Goal: Task Accomplishment & Management: Manage account settings

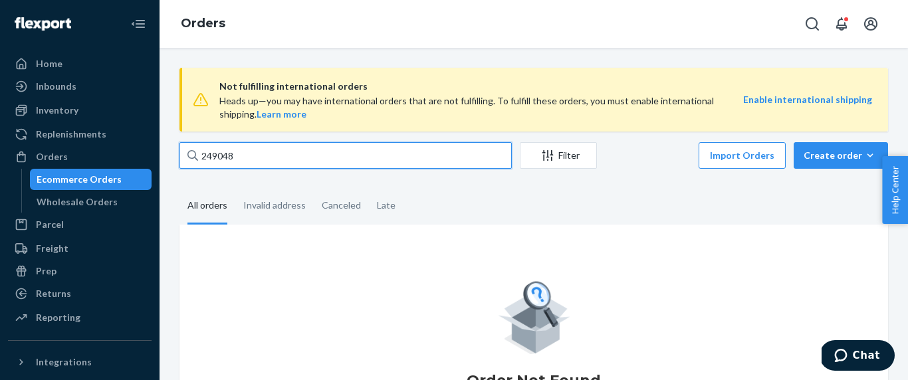
click at [285, 158] on input "249048" at bounding box center [346, 155] width 333 height 27
paste input "54"
type input "249054"
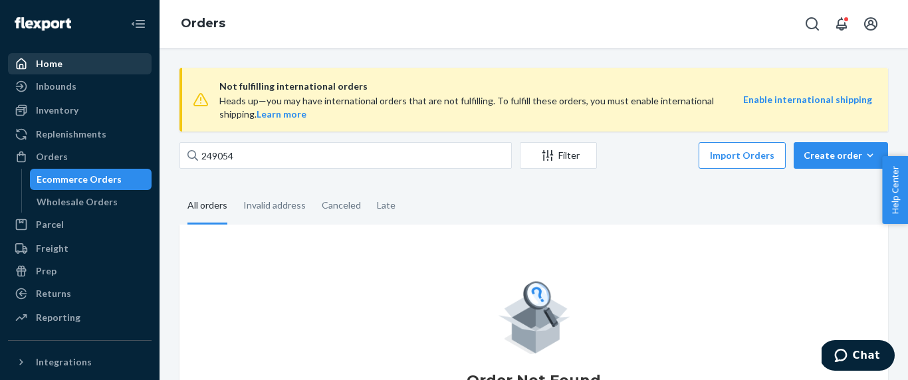
click at [84, 56] on div "Home" at bounding box center [79, 64] width 141 height 19
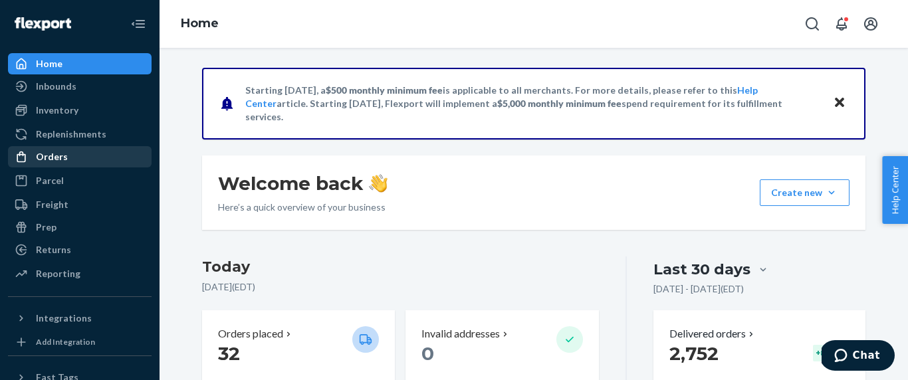
click at [82, 158] on div "Orders" at bounding box center [79, 157] width 141 height 19
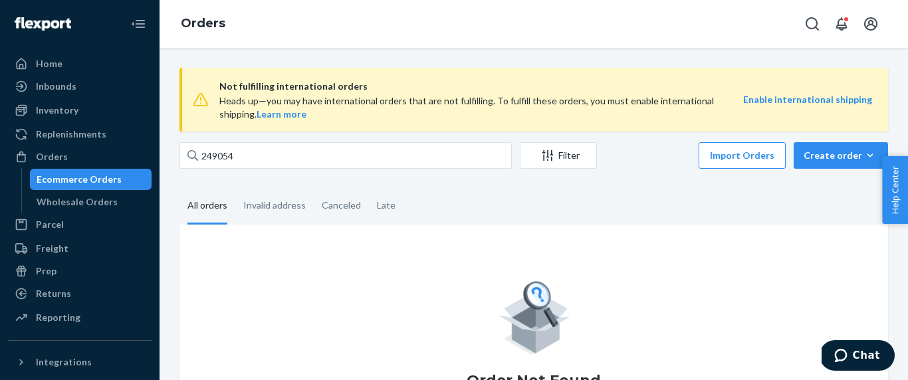
click at [273, 74] on div "Not fulfilling international orders Heads up—you may have international orders …" at bounding box center [534, 100] width 709 height 64
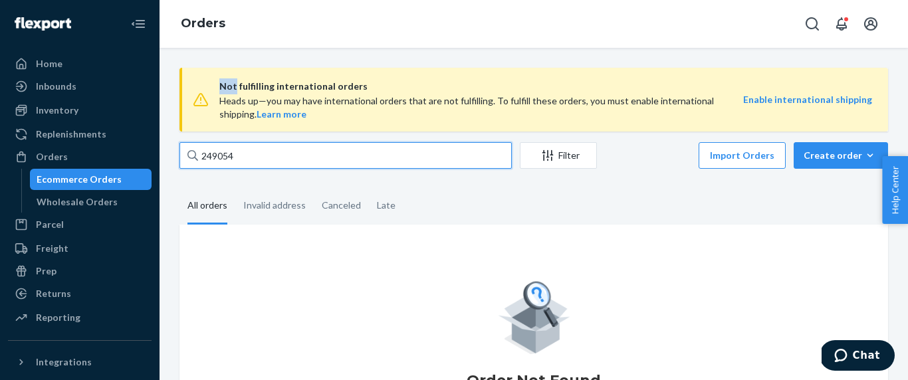
click at [253, 153] on input "249054" at bounding box center [346, 155] width 333 height 27
paste input "48"
type input "249048"
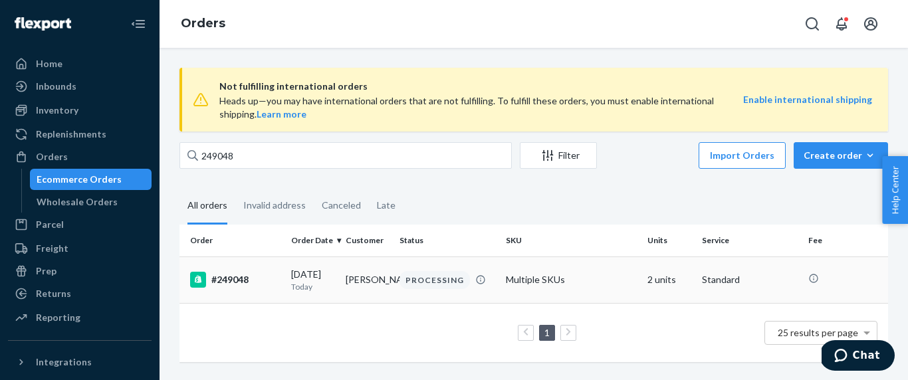
click at [289, 281] on td "[DATE] [DATE]" at bounding box center [313, 280] width 55 height 47
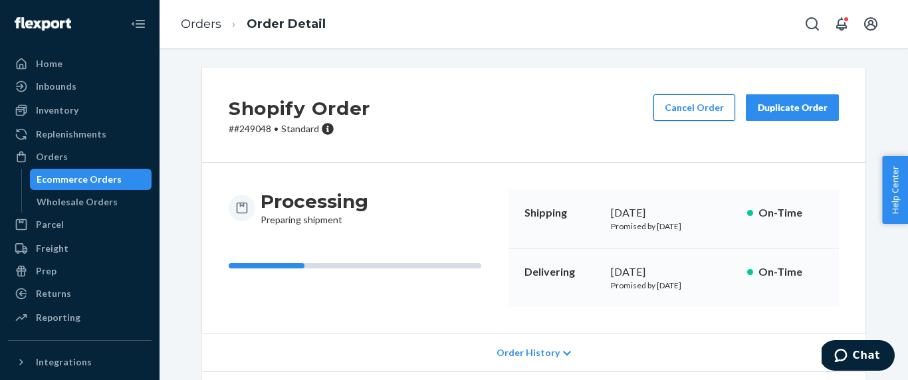
click at [695, 99] on button "Cancel Order" at bounding box center [695, 107] width 82 height 27
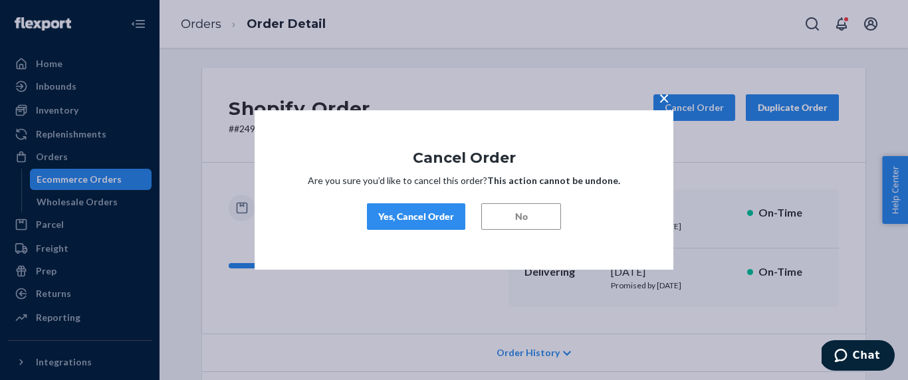
click at [423, 221] on div "Yes, Cancel Order" at bounding box center [416, 216] width 76 height 13
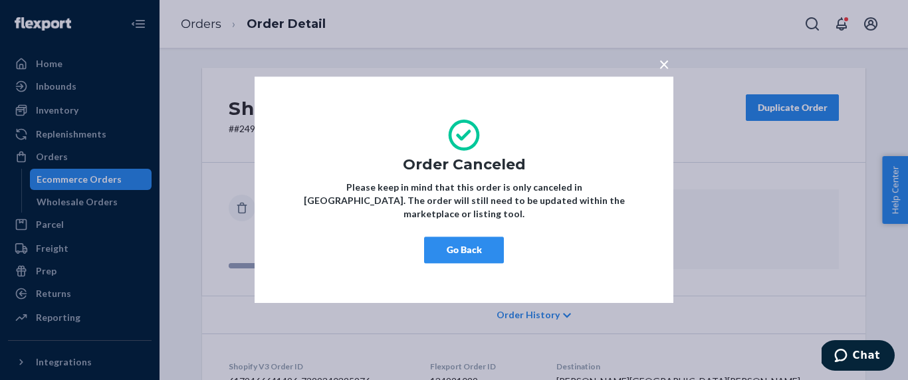
click at [476, 247] on button "Go Back" at bounding box center [464, 250] width 80 height 27
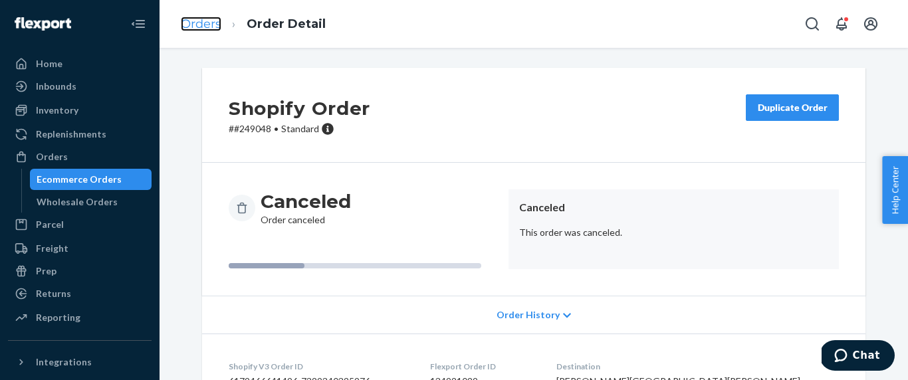
click at [200, 24] on link "Orders" at bounding box center [201, 24] width 41 height 15
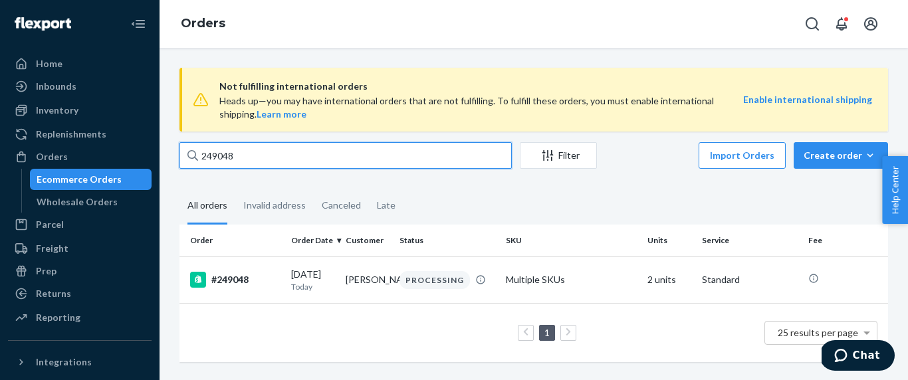
click at [272, 158] on input "249048" at bounding box center [346, 155] width 333 height 27
type input "249048"
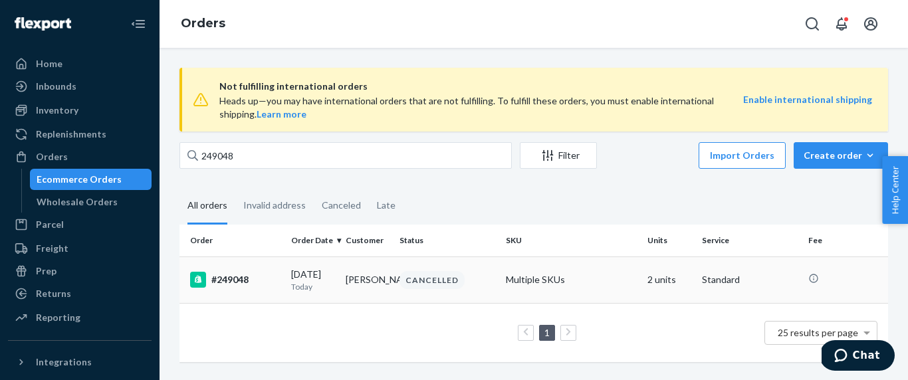
click at [240, 271] on td "#249048" at bounding box center [233, 280] width 106 height 47
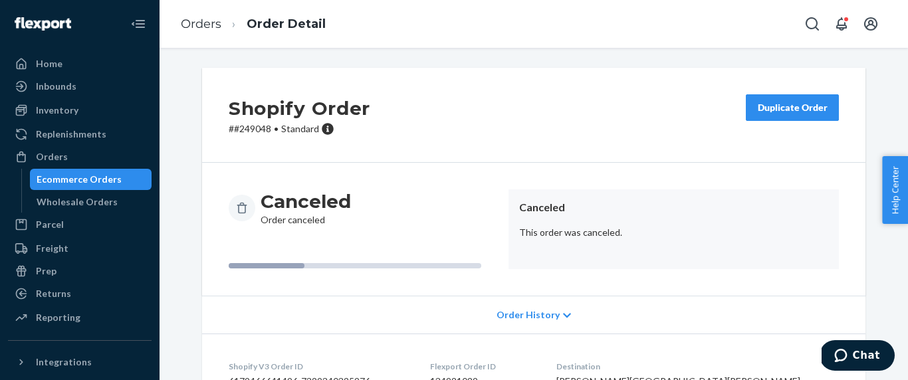
click at [593, 159] on div "Shopify Order # #249048 • Standard Duplicate Order" at bounding box center [534, 115] width 664 height 95
click at [60, 61] on div "Home" at bounding box center [49, 63] width 27 height 13
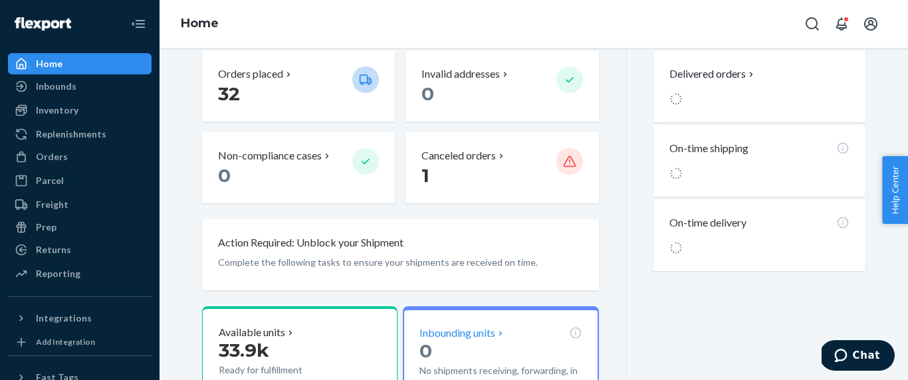
scroll to position [291, 0]
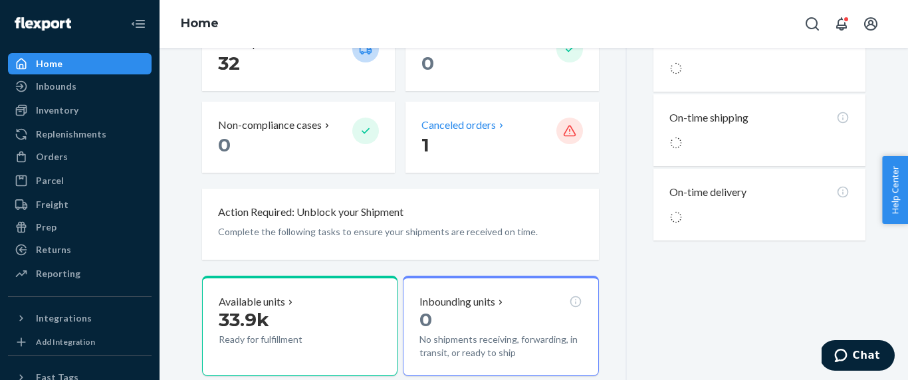
click at [462, 132] on p "Canceled orders" at bounding box center [459, 125] width 74 height 15
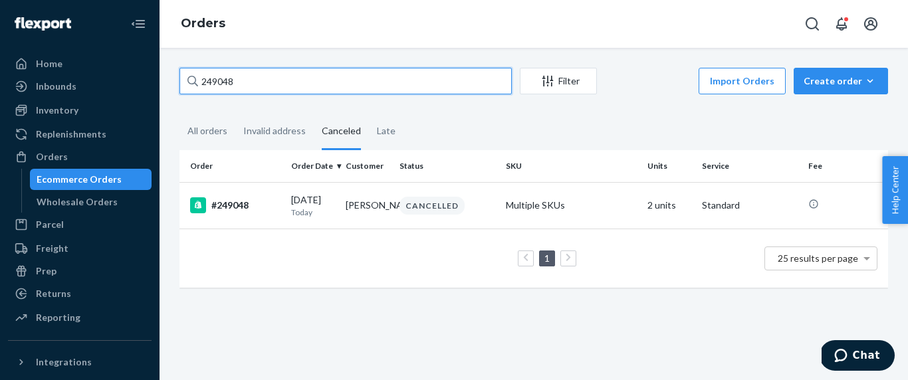
click at [285, 79] on input "249048" at bounding box center [346, 81] width 333 height 27
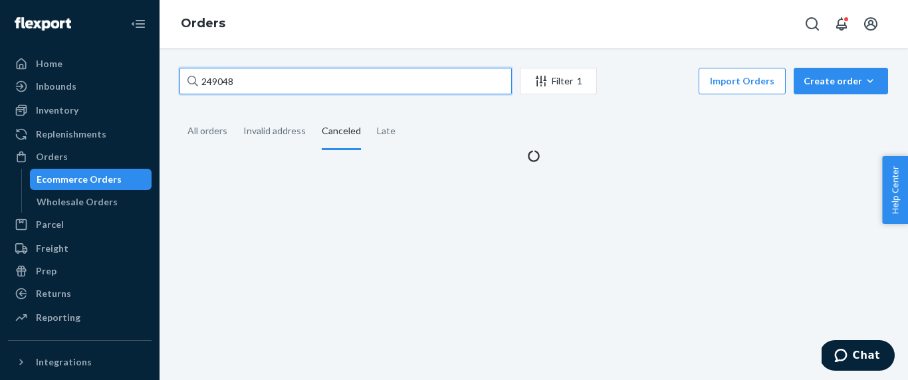
click at [285, 82] on input "249048" at bounding box center [346, 81] width 333 height 27
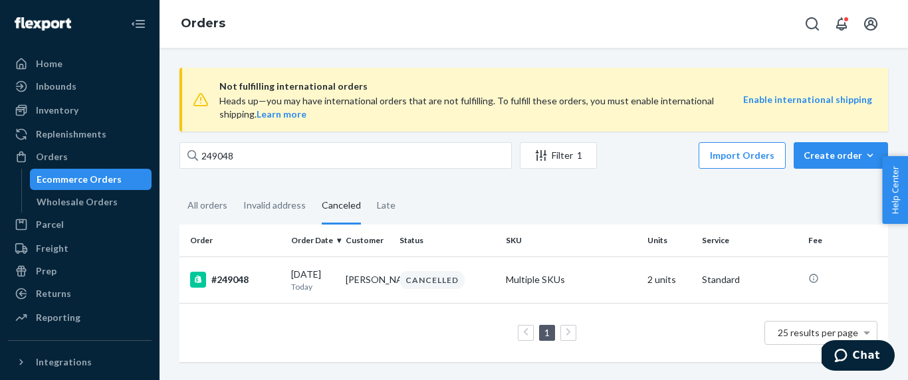
click at [285, 82] on span "Not fulfilling international orders" at bounding box center [481, 86] width 524 height 16
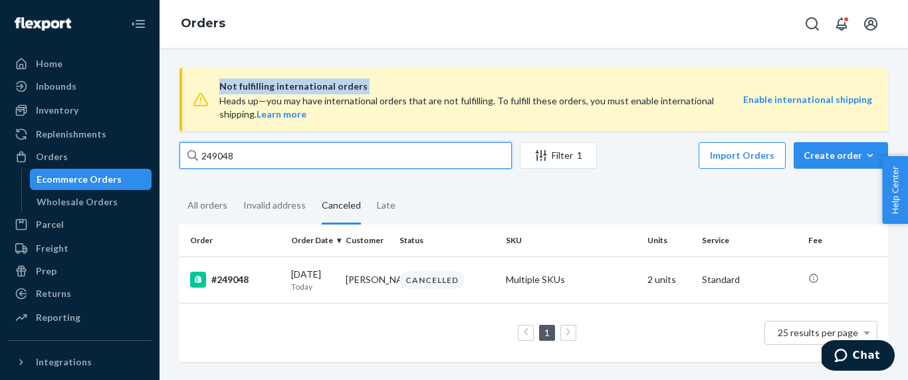
click at [258, 162] on input "249048" at bounding box center [346, 155] width 333 height 27
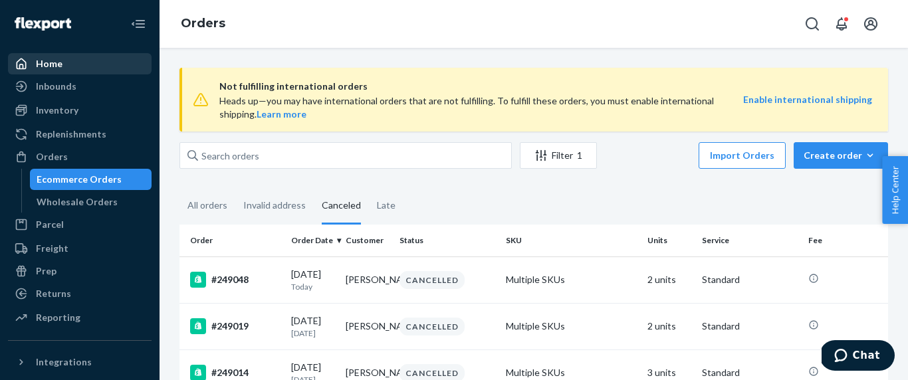
click at [67, 59] on div "Home" at bounding box center [79, 64] width 141 height 19
